Goal: Information Seeking & Learning: Learn about a topic

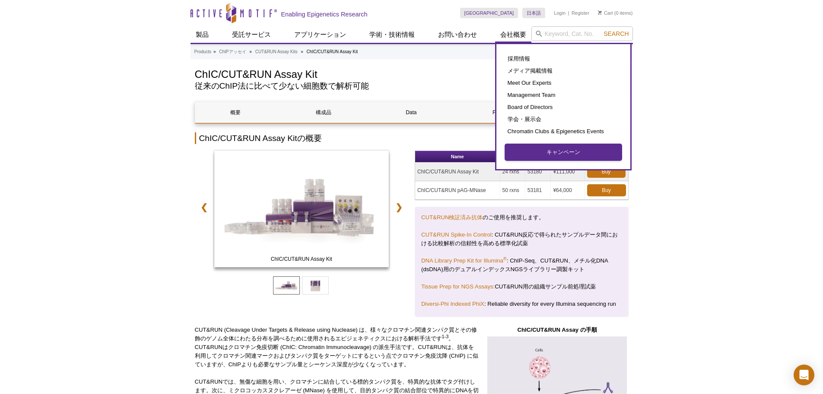
click at [538, 153] on link "キャンペーン" at bounding box center [563, 152] width 117 height 16
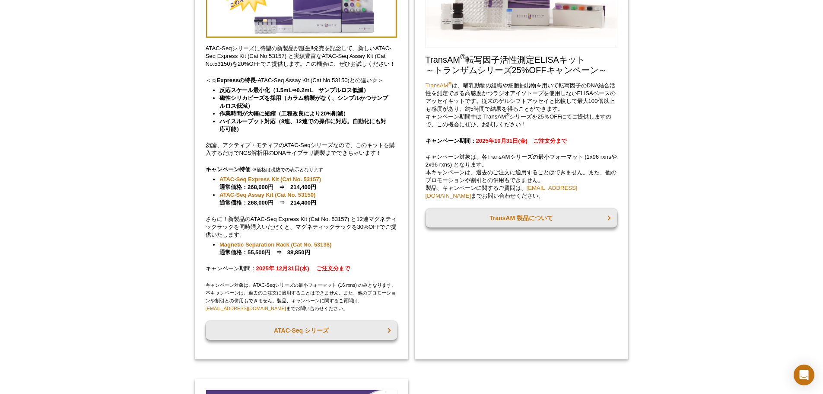
scroll to position [117, 0]
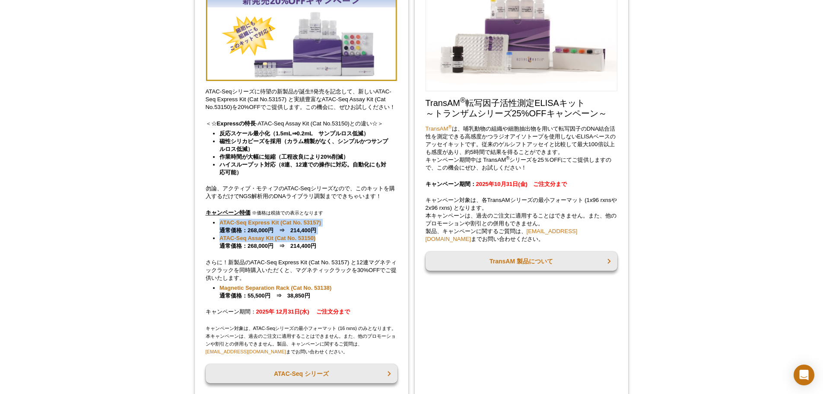
drag, startPoint x: 331, startPoint y: 238, endPoint x: 219, endPoint y: 223, distance: 113.8
click at [219, 223] on ul "ATAC-Seq Express Kit (Cat No. 53157) 通常価格：268,000円　⇒　214,400円 ATAC-Seq Assay Ki…" at bounding box center [298, 234] width 184 height 31
click at [361, 220] on li "ATAC-Seq Express Kit (Cat No. 53157) 通常価格：268,000円　⇒　214,400円" at bounding box center [304, 227] width 169 height 16
drag, startPoint x: 334, startPoint y: 222, endPoint x: 332, endPoint y: 216, distance: 6.0
click at [332, 216] on div "ATAC-Seqシリーズに待望の新製品が誕生‼発売を記念して、新しいATAC-Seq Express Kit (Cat No.53157) と実績豊富なATA…" at bounding box center [301, 177] width 213 height 450
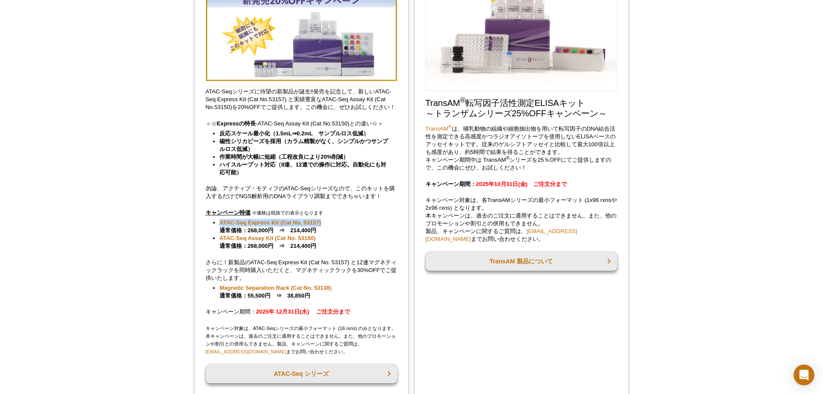
click at [339, 206] on div "ATAC-Seqシリーズに待望の新製品が誕生‼発売を記念して、新しいATAC-Seq Express Kit (Cat No.53157) と実績豊富なATA…" at bounding box center [301, 177] width 213 height 450
